Goal: Find specific page/section

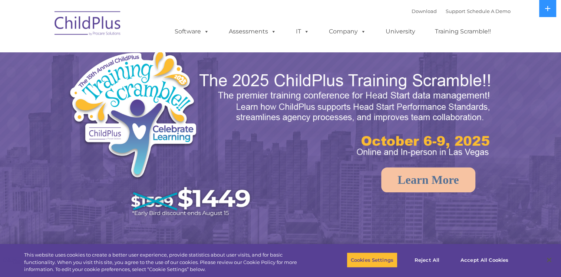
select select "MEDIUM"
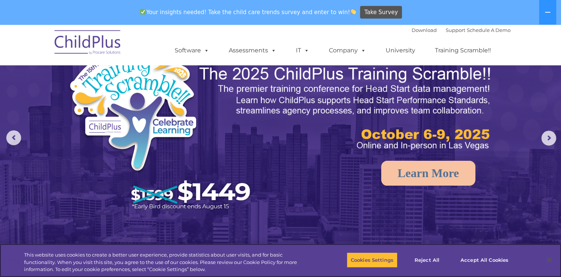
scroll to position [33, 0]
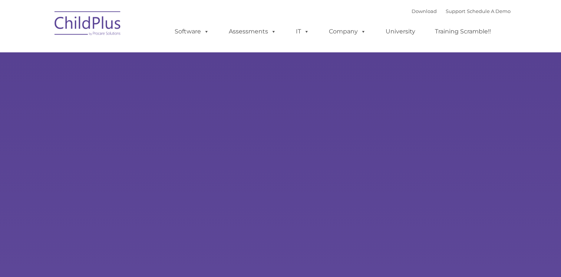
type input ""
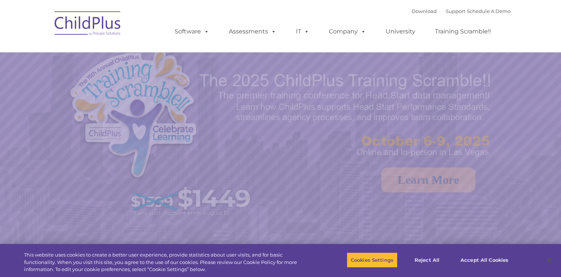
select select "MEDIUM"
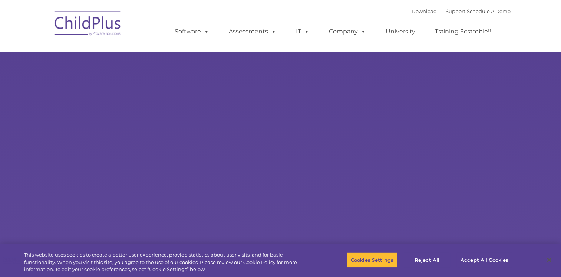
type input ""
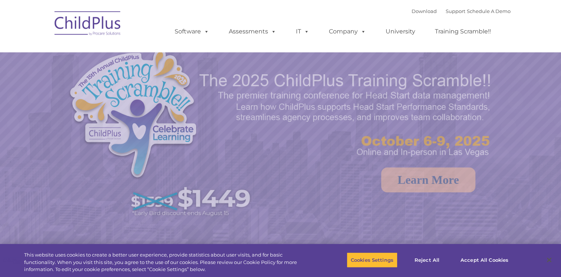
select select "MEDIUM"
